Goal: Task Accomplishment & Management: Manage account settings

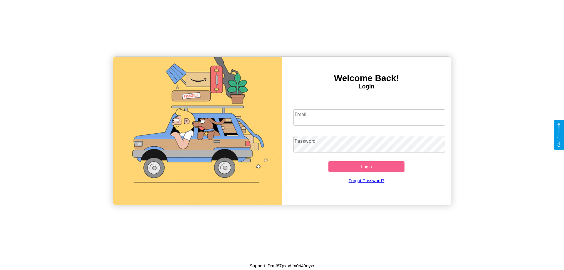
click at [369, 117] on input "Email" at bounding box center [369, 117] width 152 height 16
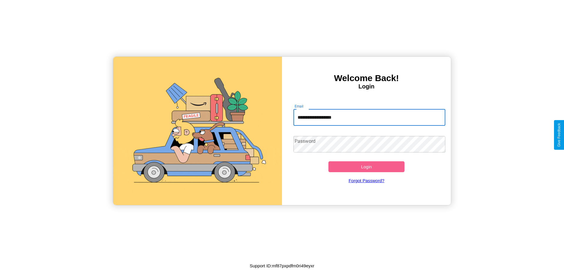
type input "**********"
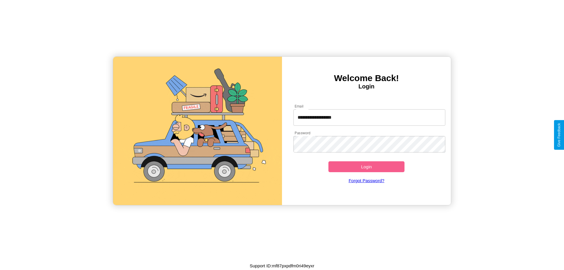
click at [366, 167] on button "Login" at bounding box center [366, 166] width 76 height 11
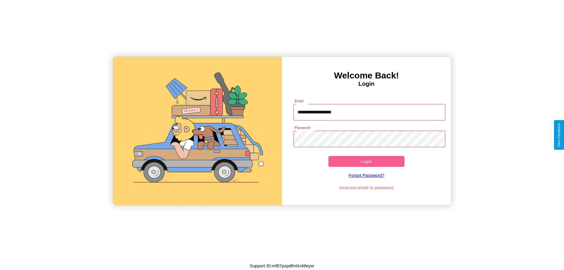
click at [366, 161] on button "Login" at bounding box center [366, 161] width 76 height 11
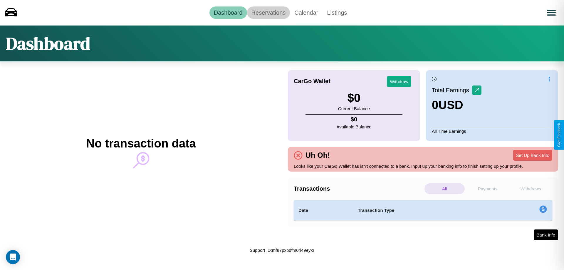
click at [268, 12] on link "Reservations" at bounding box center [268, 12] width 43 height 12
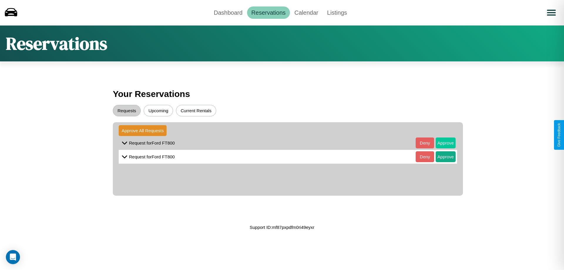
click at [441, 143] on button "Approve" at bounding box center [446, 142] width 20 height 11
